Goal: Communication & Community: Answer question/provide support

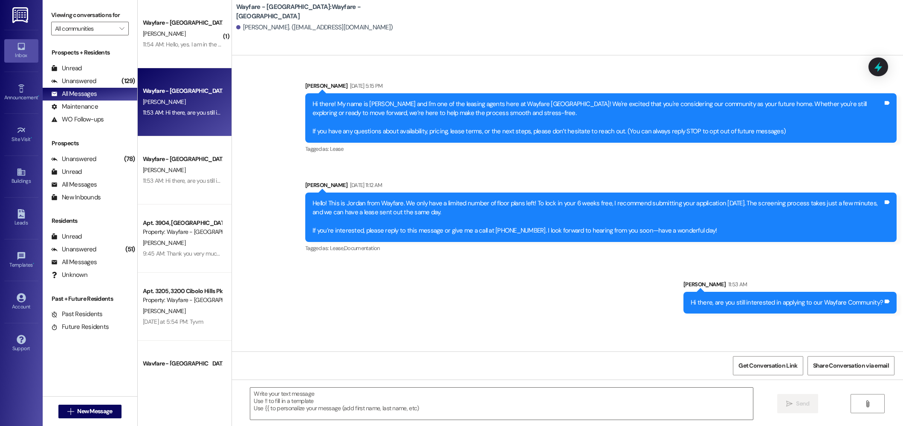
click at [163, 18] on div "Wayfare - [GEOGRAPHIC_DATA]" at bounding box center [182, 22] width 79 height 9
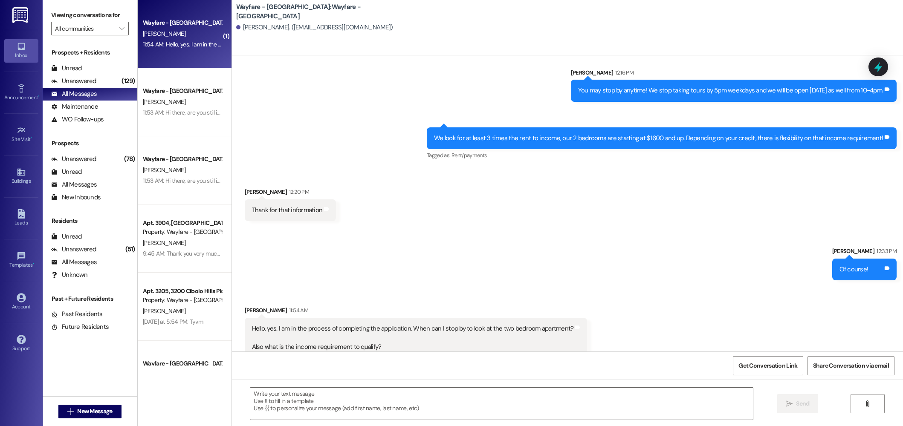
scroll to position [403, 0]
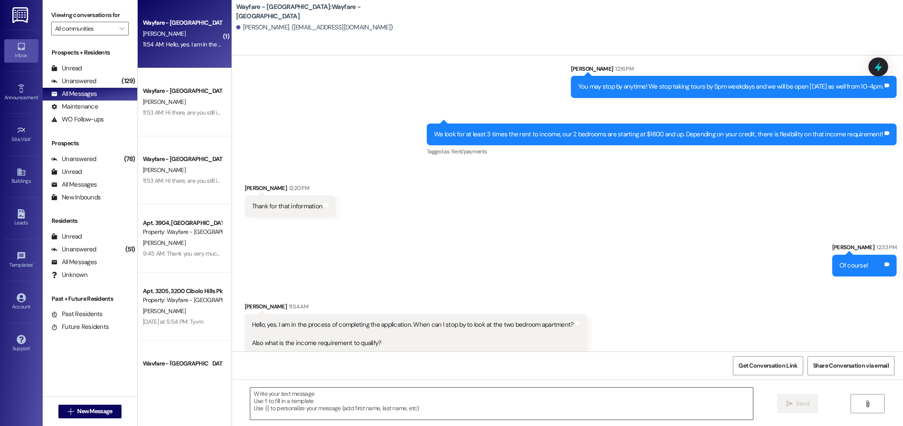
click at [323, 404] on textarea at bounding box center [501, 404] width 503 height 32
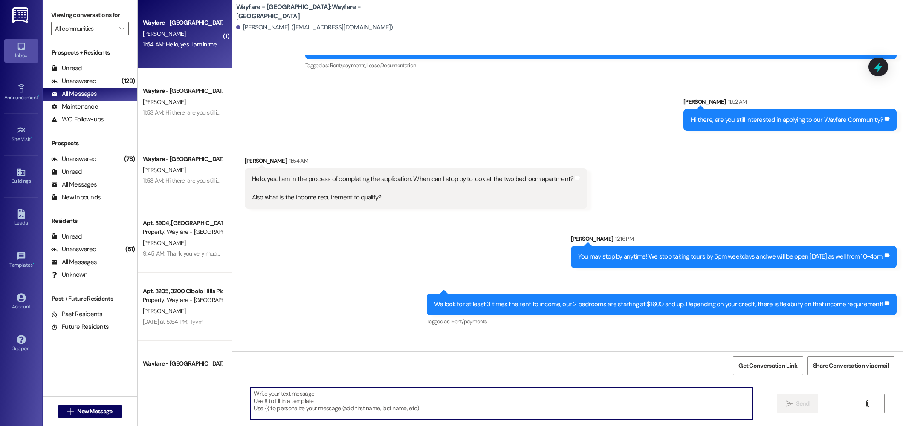
scroll to position [404, 0]
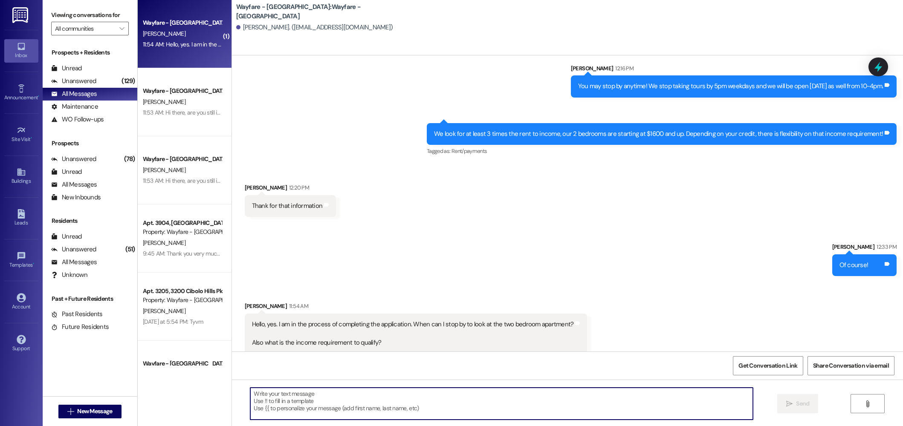
click at [314, 407] on textarea at bounding box center [501, 404] width 503 height 32
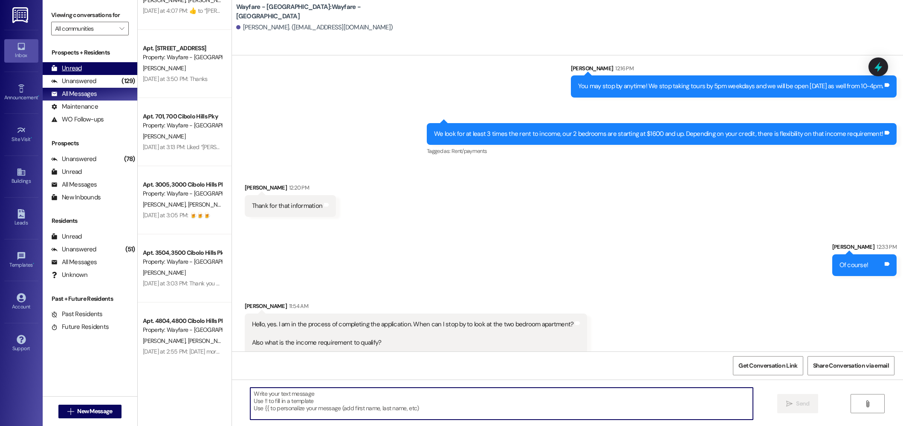
scroll to position [450, 0]
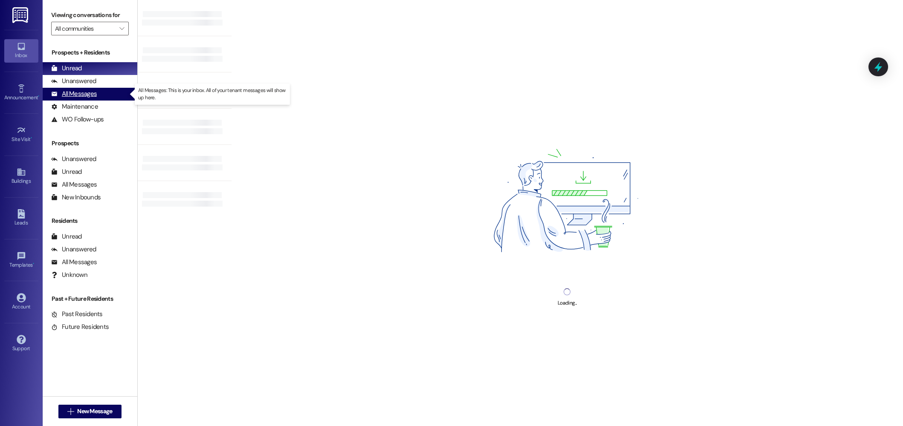
click at [75, 90] on div "All Messages" at bounding box center [74, 94] width 46 height 9
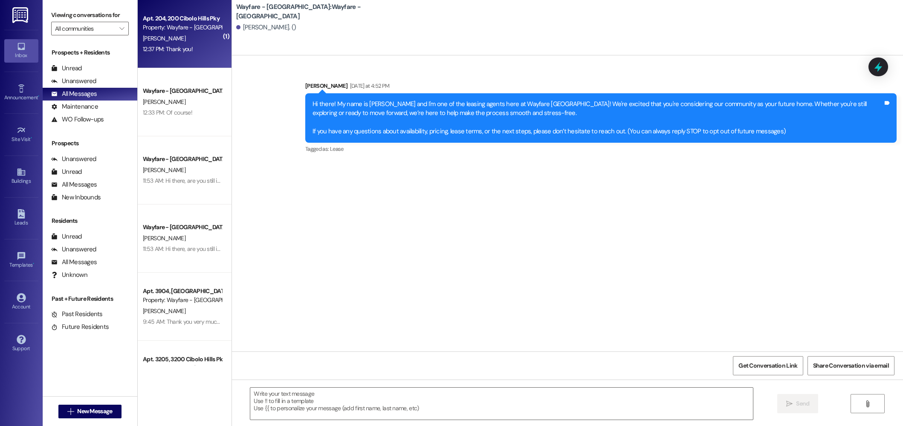
click at [166, 52] on div "12:37 PM: Thank you! 12:37 PM: Thank you!" at bounding box center [168, 49] width 50 height 8
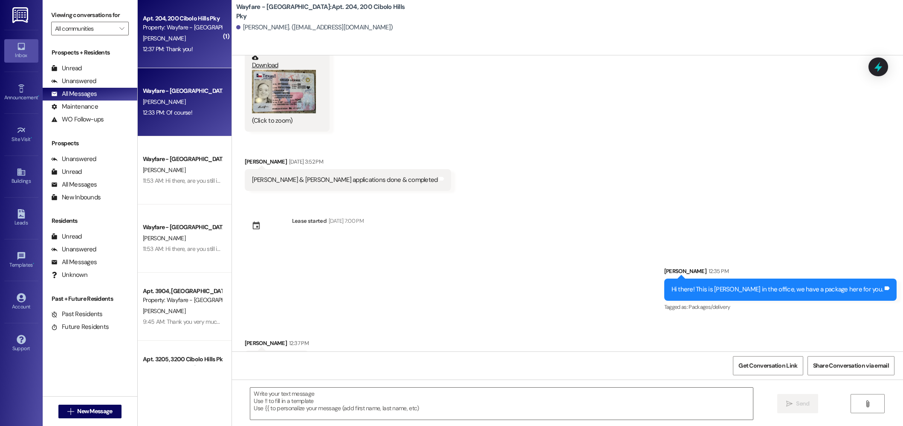
scroll to position [156, 0]
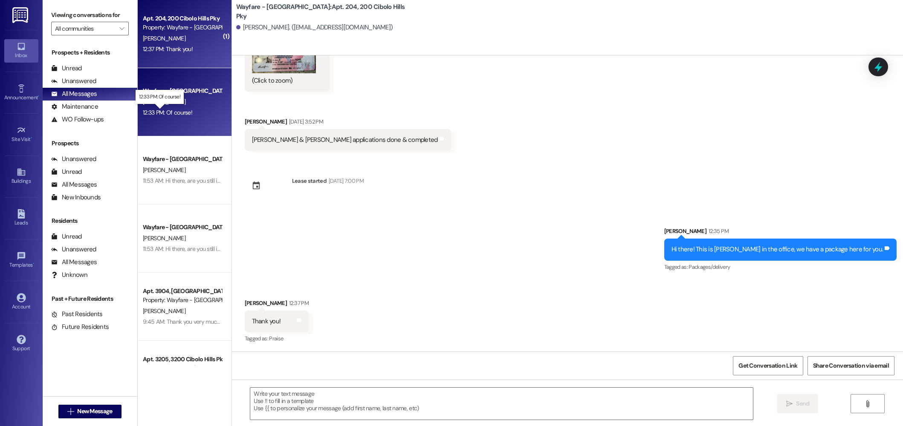
click at [177, 109] on div "12:33 PM: Of course! 12:33 PM: Of course!" at bounding box center [167, 113] width 49 height 8
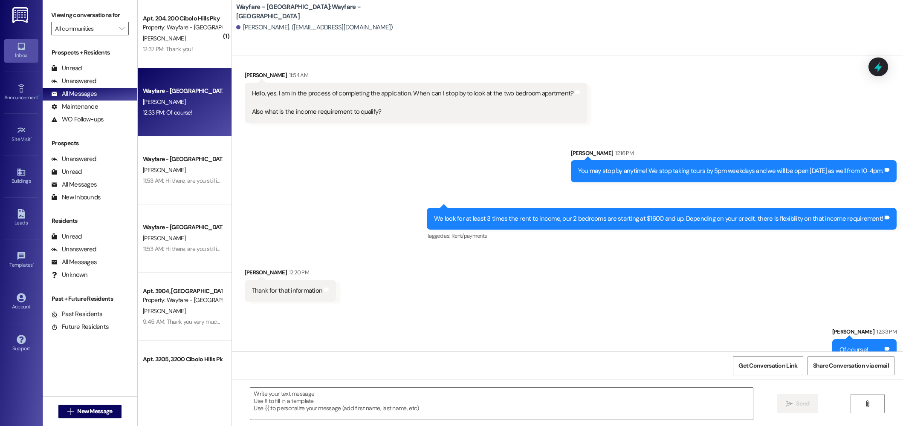
scroll to position [326, 0]
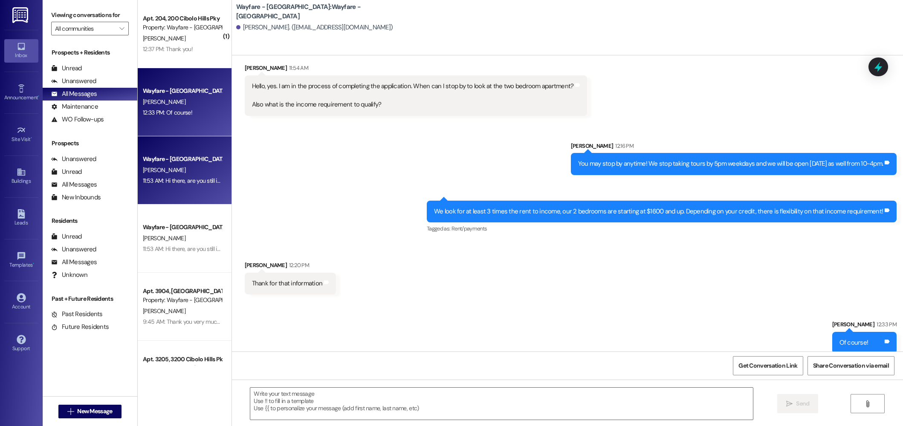
click at [190, 166] on div "[PERSON_NAME]" at bounding box center [182, 170] width 81 height 11
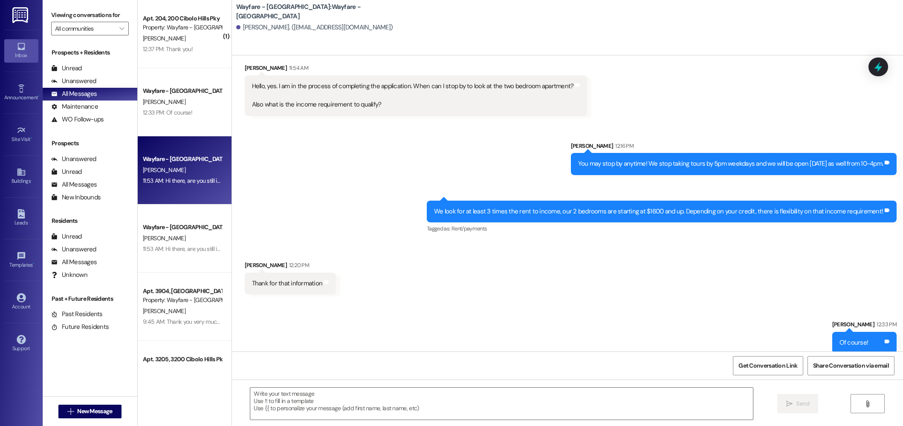
scroll to position [0, 0]
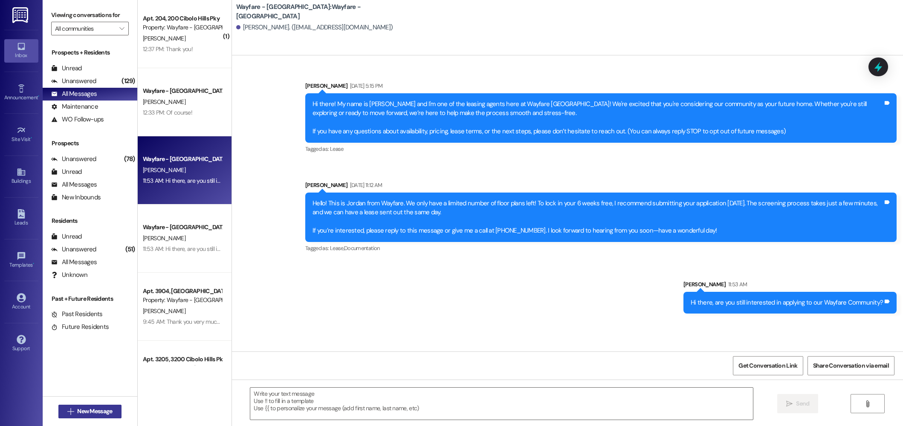
click at [70, 407] on div " New Message" at bounding box center [89, 411] width 63 height 21
click at [70, 408] on span " New Message" at bounding box center [90, 411] width 49 height 9
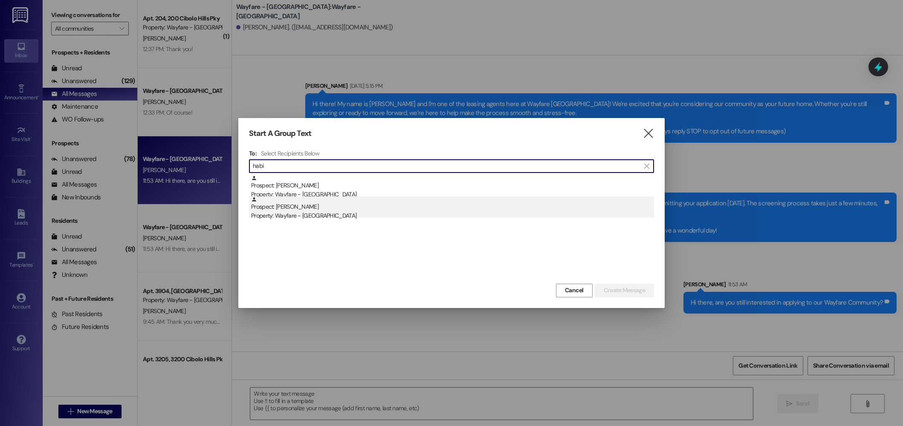
type input "habi"
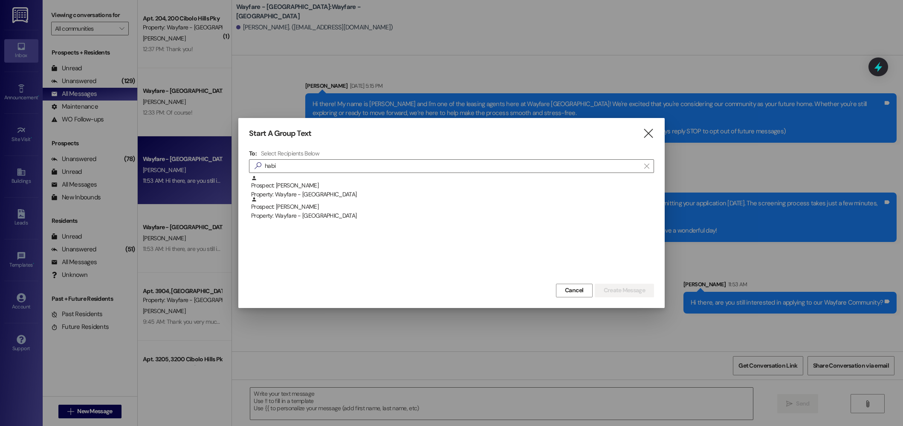
click at [403, 208] on div "Prospect: [PERSON_NAME] Property: Wayfare - [GEOGRAPHIC_DATA]" at bounding box center [452, 209] width 403 height 24
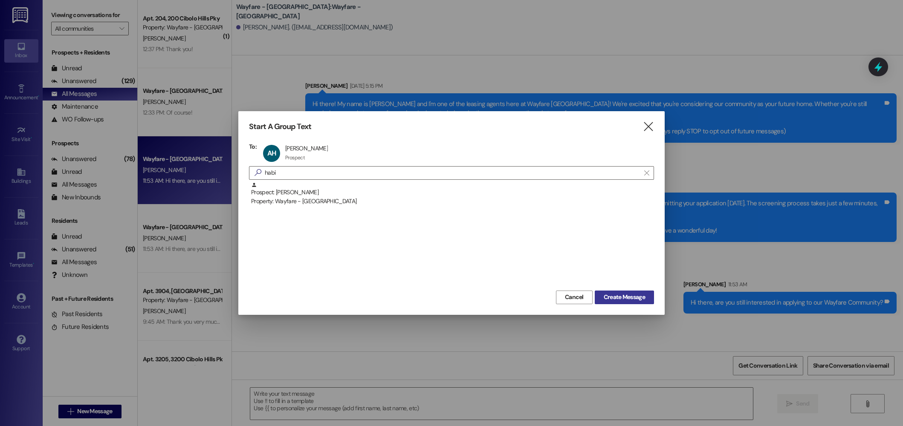
click at [614, 298] on span "Create Message" at bounding box center [624, 297] width 41 height 9
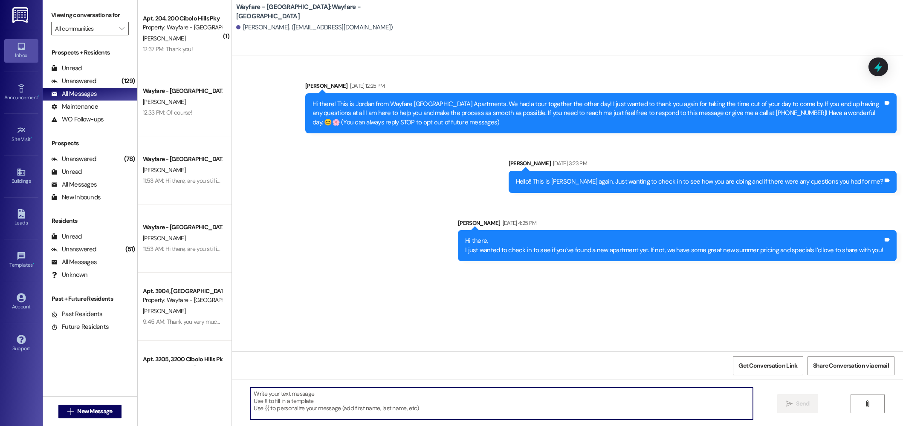
click at [587, 416] on textarea at bounding box center [501, 404] width 503 height 32
type textarea "Hello! This is Jordan from Wayfare. I"
click at [777, 394] on button " Send" at bounding box center [797, 403] width 41 height 19
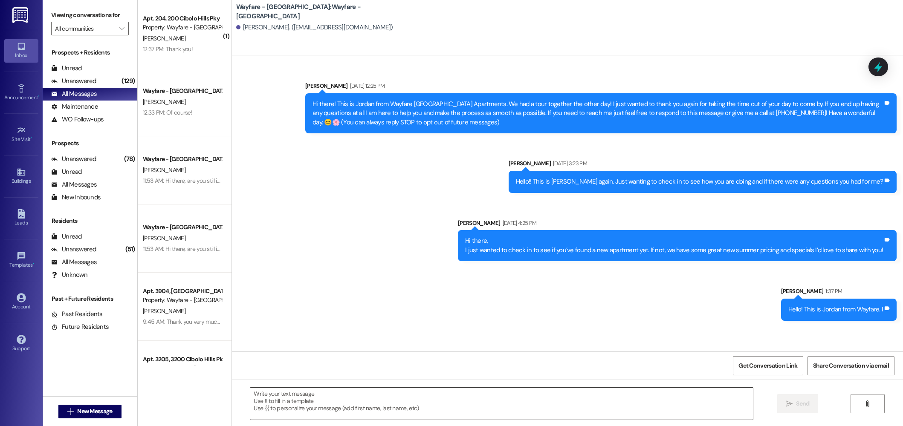
click at [438, 406] on textarea at bounding box center [501, 404] width 503 height 32
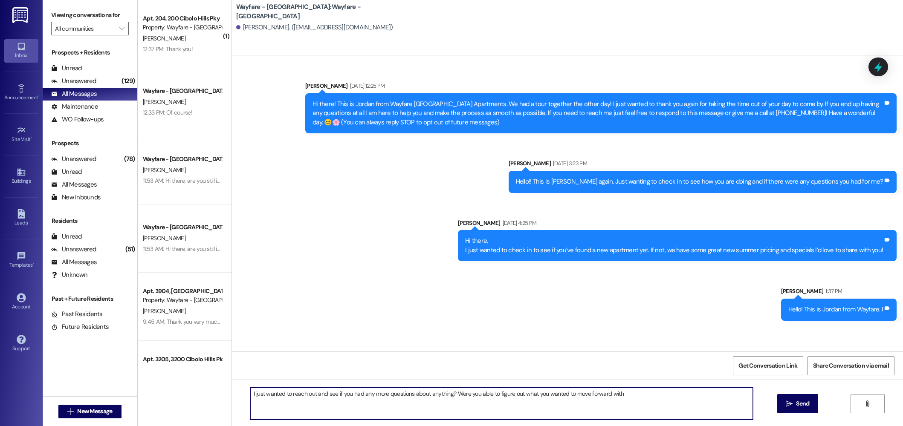
type textarea "I just wanted to reach out and see if you had any more questions about anything…"
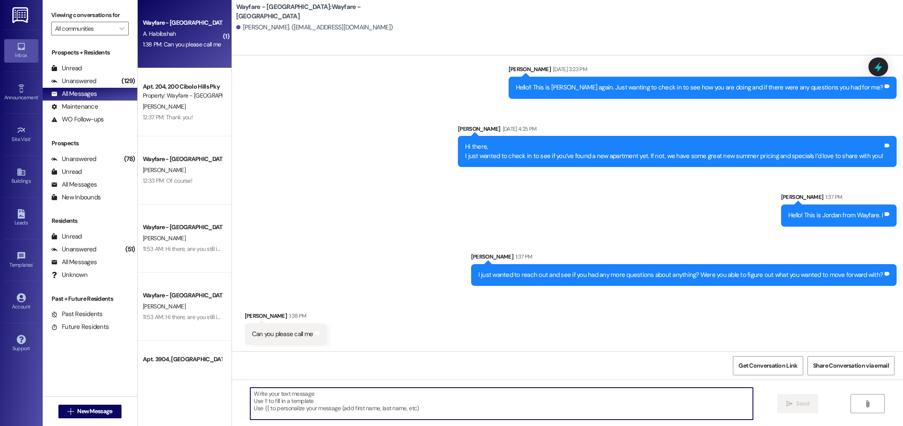
scroll to position [154, 0]
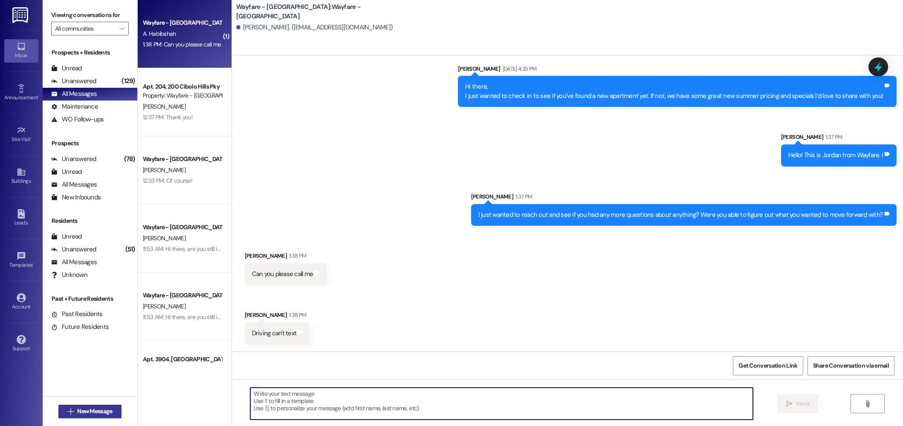
click at [90, 415] on span "New Message" at bounding box center [94, 411] width 35 height 9
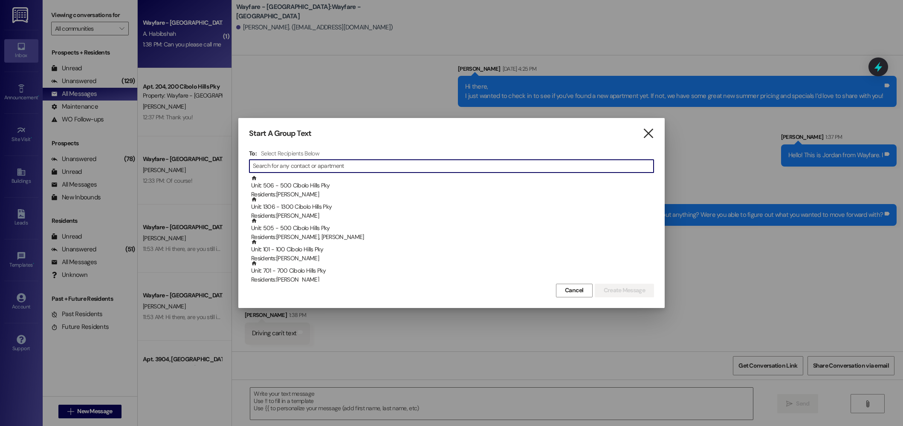
click at [646, 135] on icon "" at bounding box center [649, 133] width 12 height 9
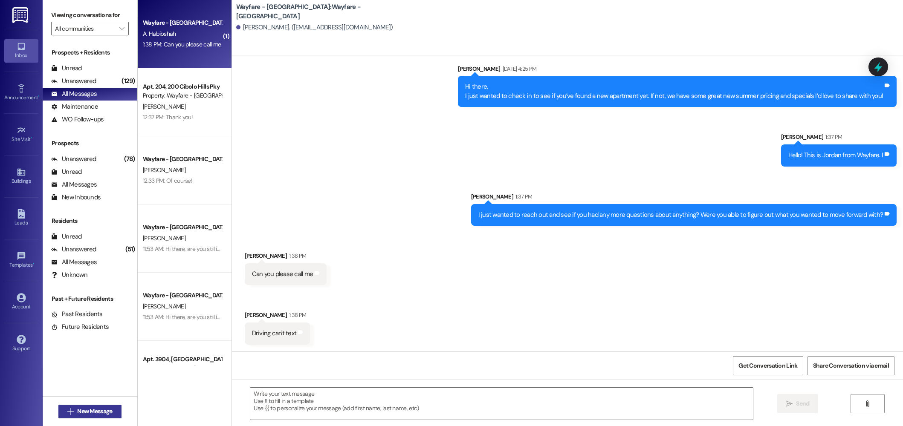
click at [88, 411] on span "New Message" at bounding box center [94, 411] width 35 height 9
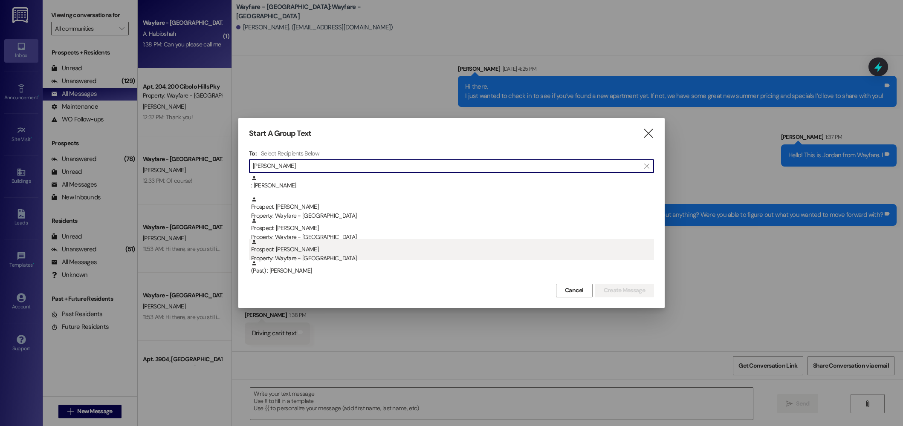
type input "[PERSON_NAME]"
click at [342, 245] on div "Prospect: [PERSON_NAME] Property: Wayfare - [GEOGRAPHIC_DATA]" at bounding box center [452, 251] width 403 height 24
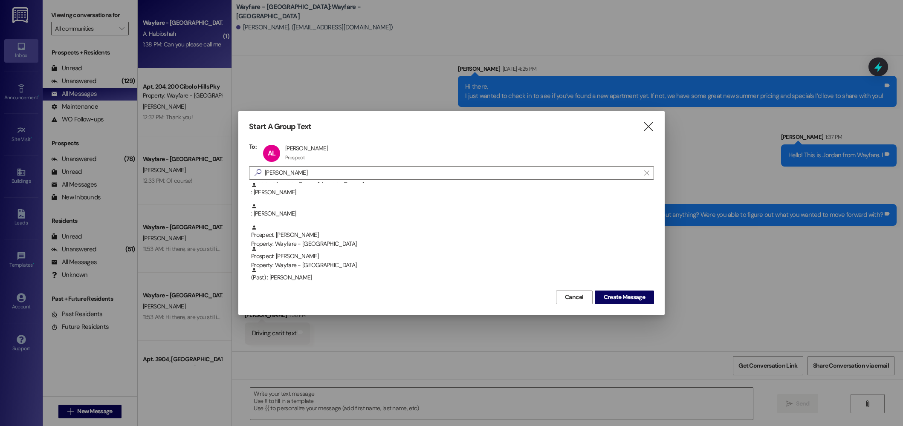
scroll to position [43, 0]
click at [608, 299] on span "Create Message" at bounding box center [624, 297] width 41 height 9
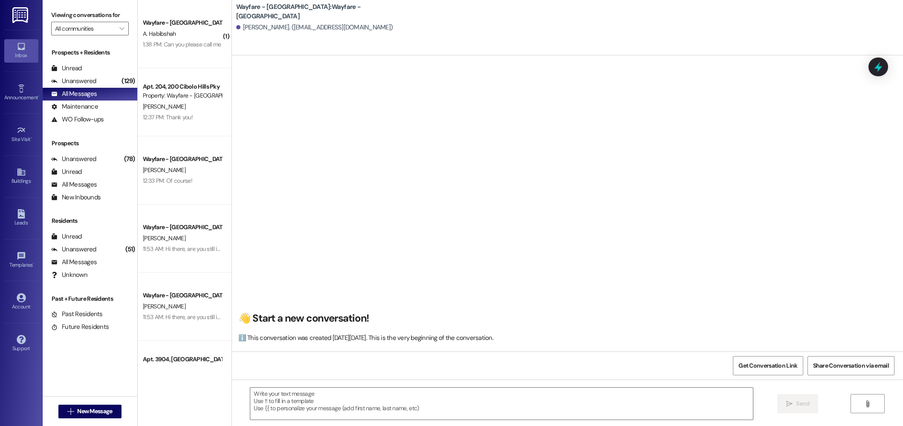
scroll to position [0, 0]
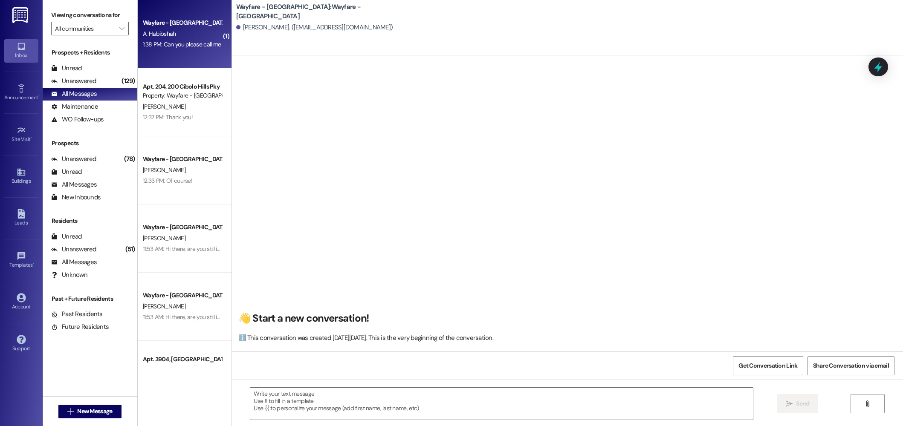
click at [179, 43] on div "1:38 PM: Can you please call me 1:38 PM: Can you please call me" at bounding box center [182, 45] width 78 height 8
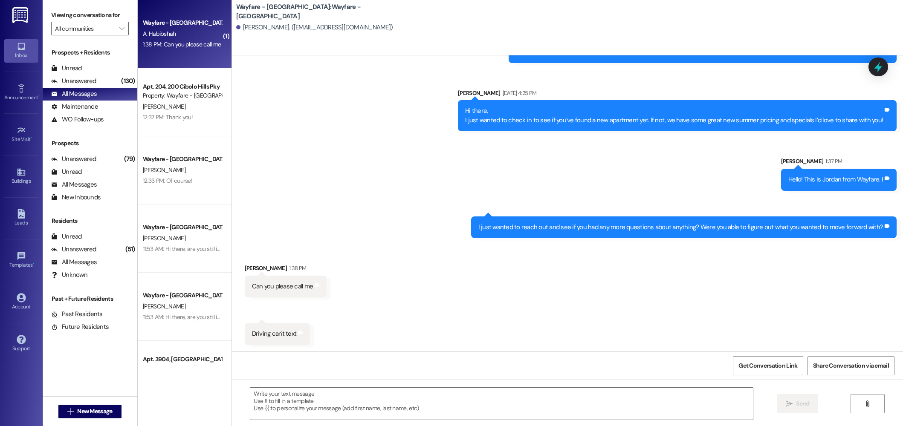
scroll to position [130, 0]
